Goal: Use online tool/utility: Use online tool/utility

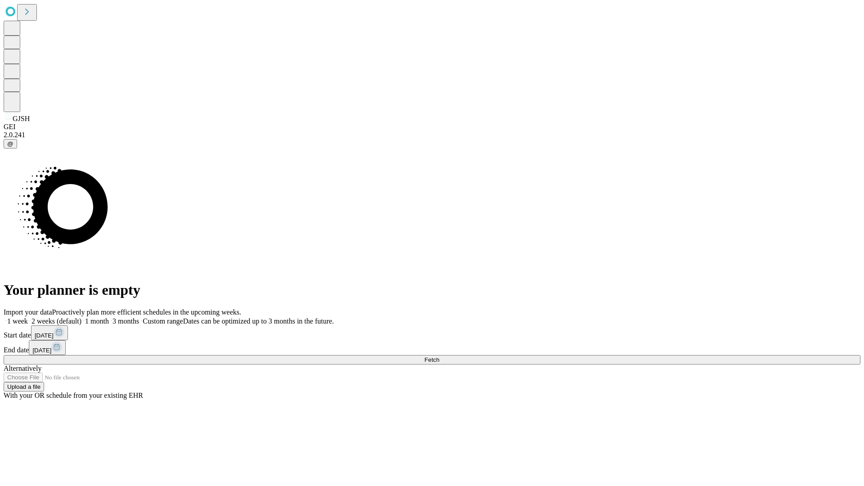
click at [439, 357] on span "Fetch" at bounding box center [432, 360] width 15 height 7
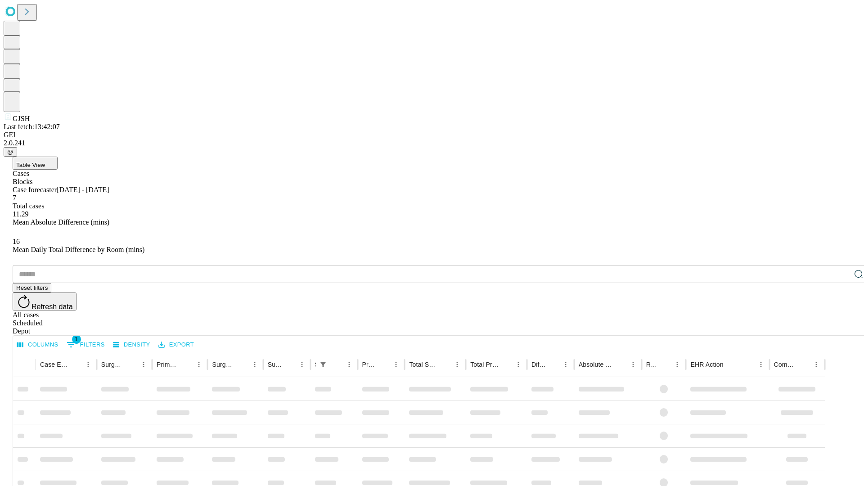
click at [841, 327] on div "Depot" at bounding box center [441, 331] width 857 height 8
